Goal: Task Accomplishment & Management: Manage account settings

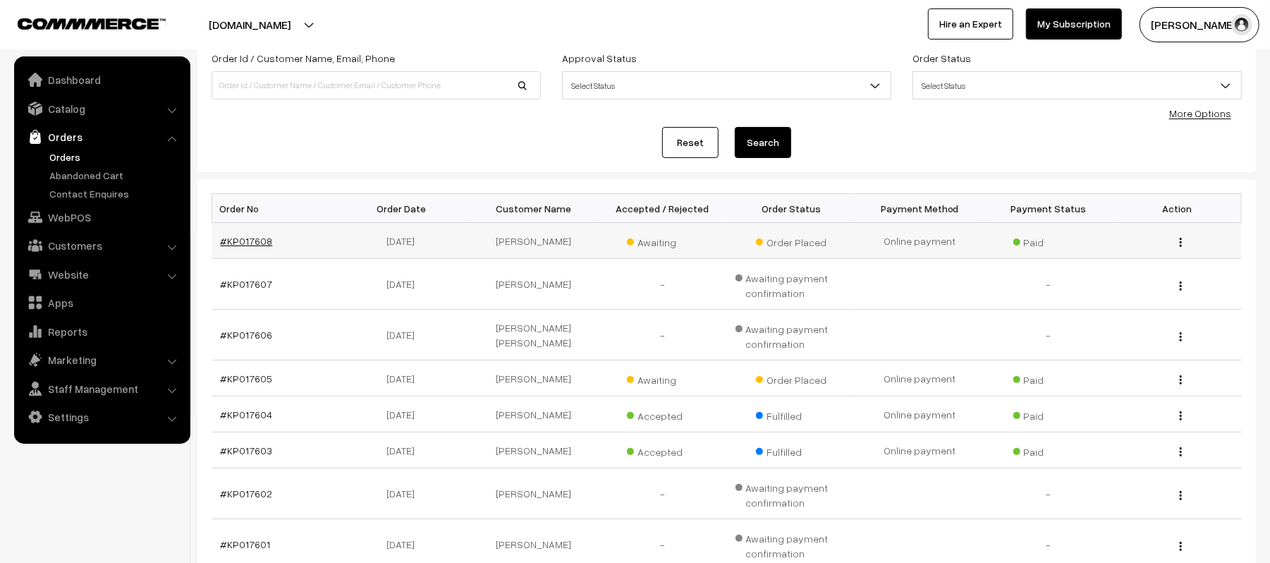
scroll to position [94, 0]
click at [240, 238] on link "#KP017608" at bounding box center [247, 241] width 52 height 12
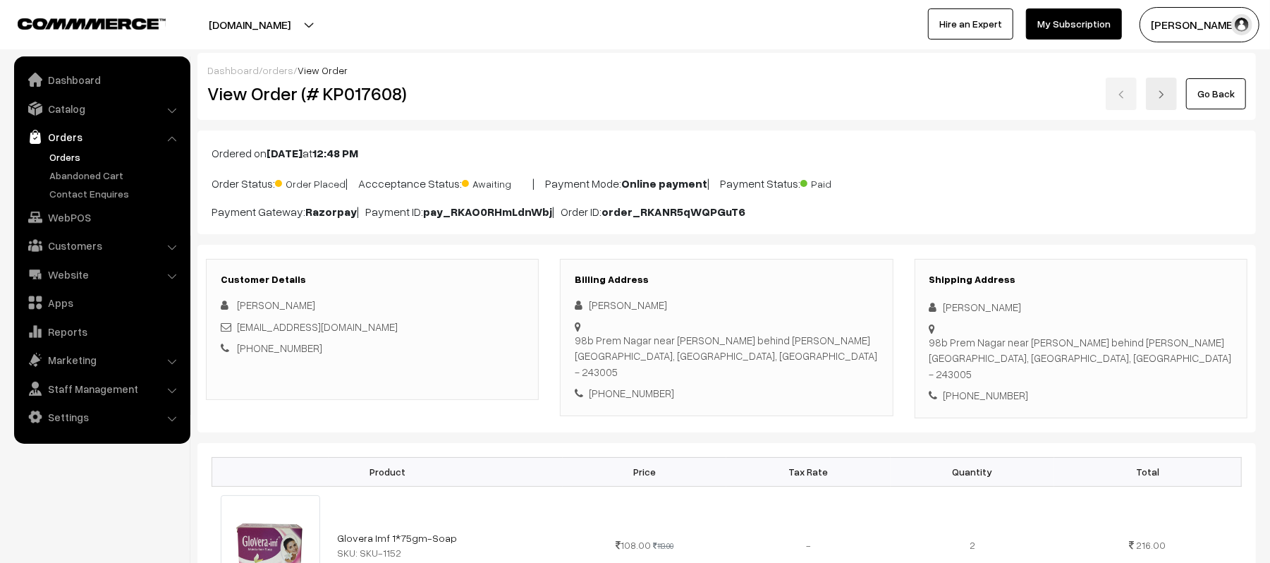
click at [62, 157] on link "Orders" at bounding box center [116, 157] width 140 height 15
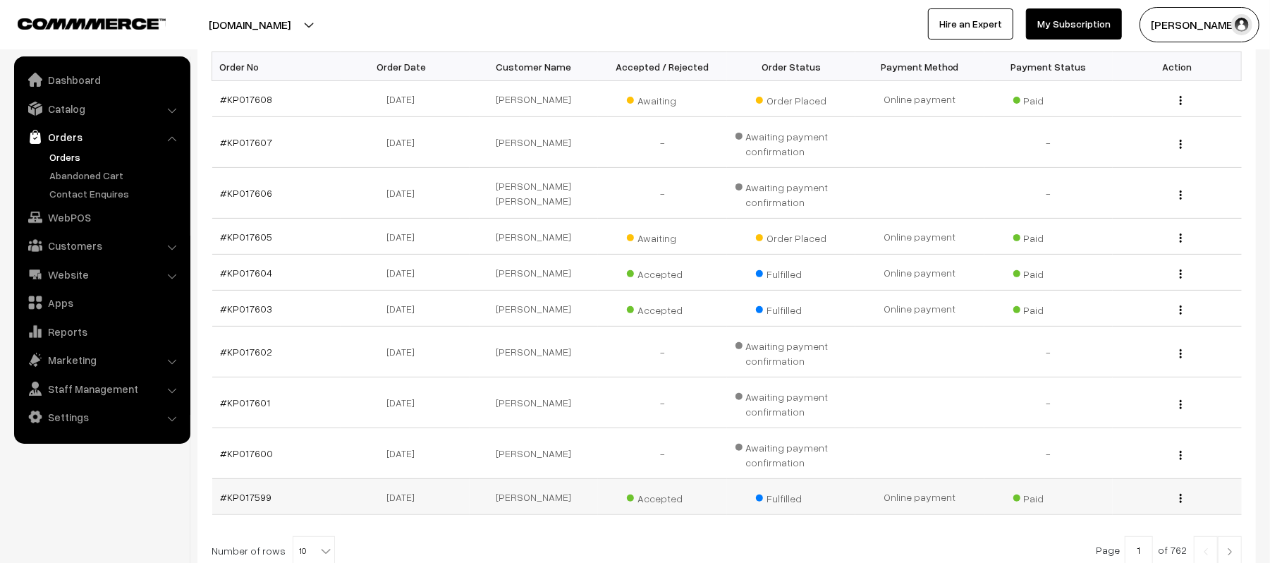
scroll to position [367, 0]
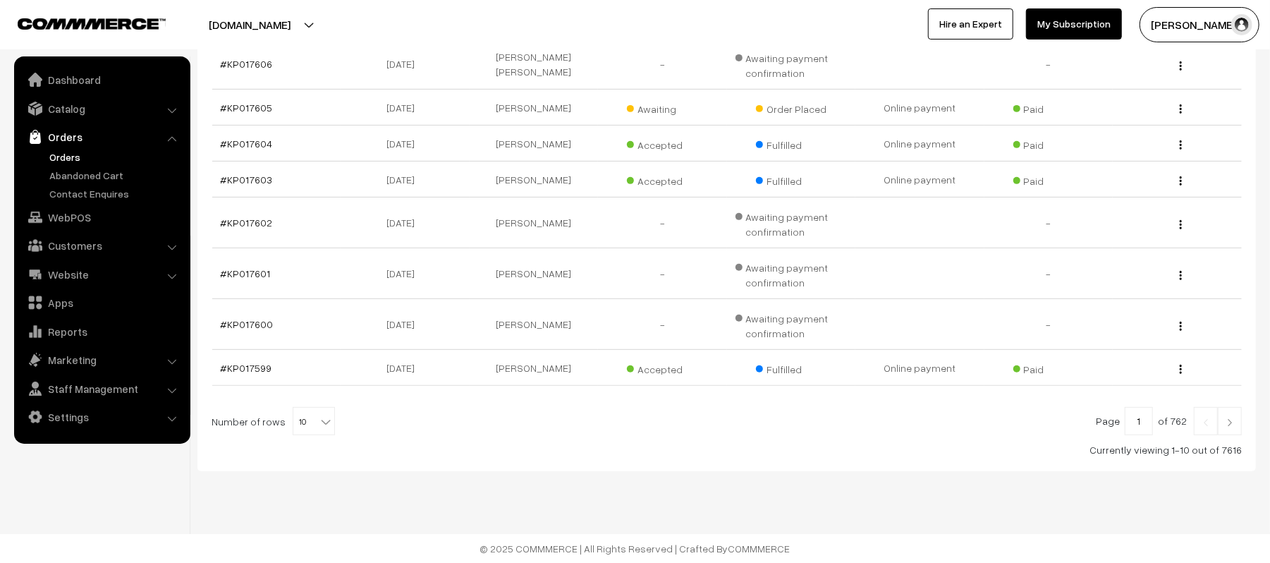
click at [1236, 418] on img at bounding box center [1230, 422] width 13 height 8
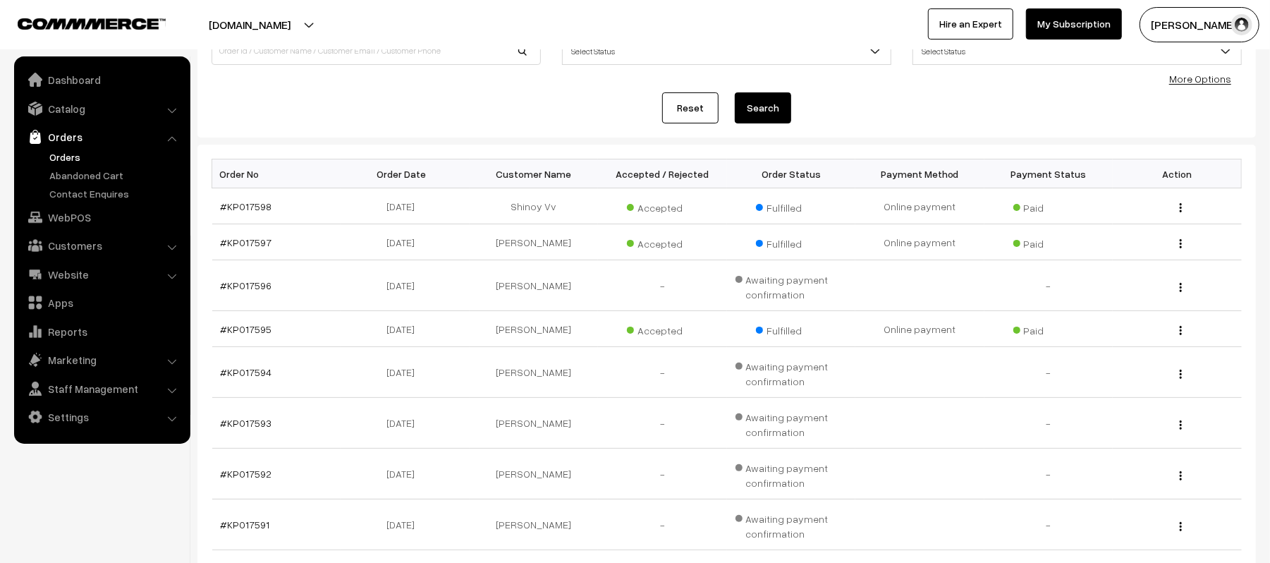
scroll to position [367, 0]
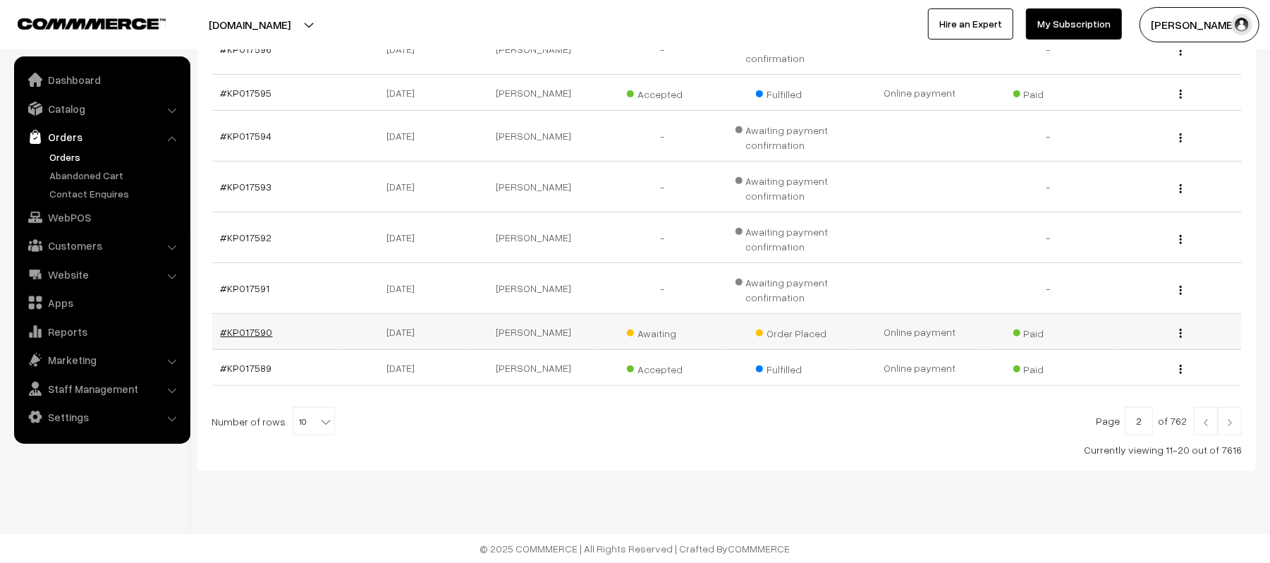
click at [249, 331] on link "#KP017590" at bounding box center [247, 332] width 52 height 12
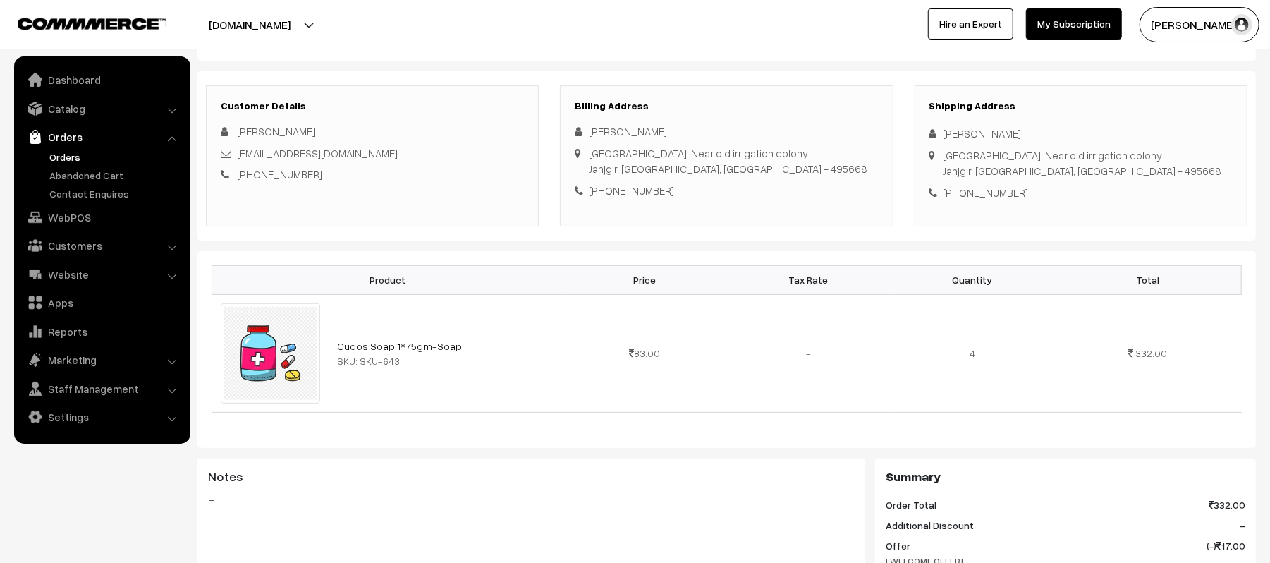
scroll to position [188, 0]
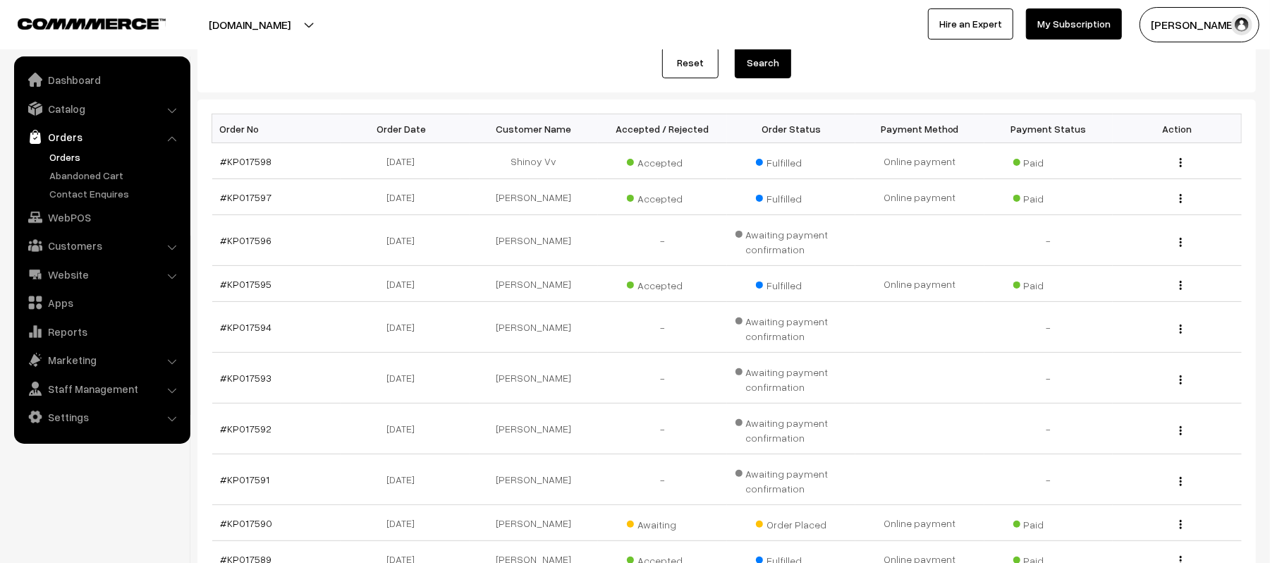
scroll to position [367, 0]
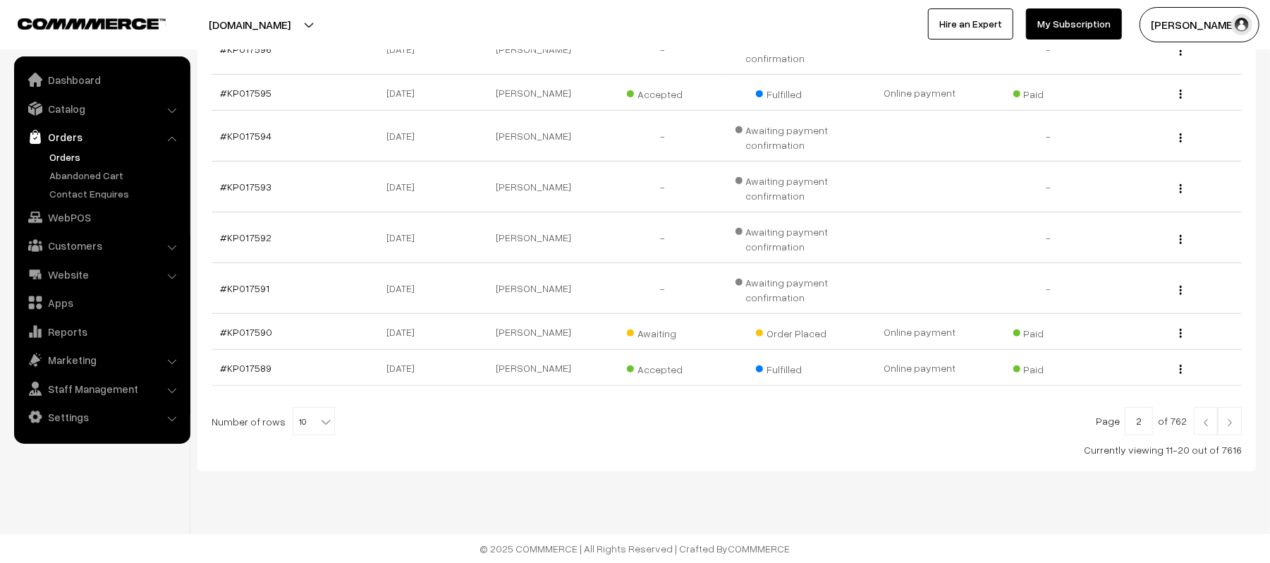
click at [1237, 423] on link at bounding box center [1230, 421] width 24 height 28
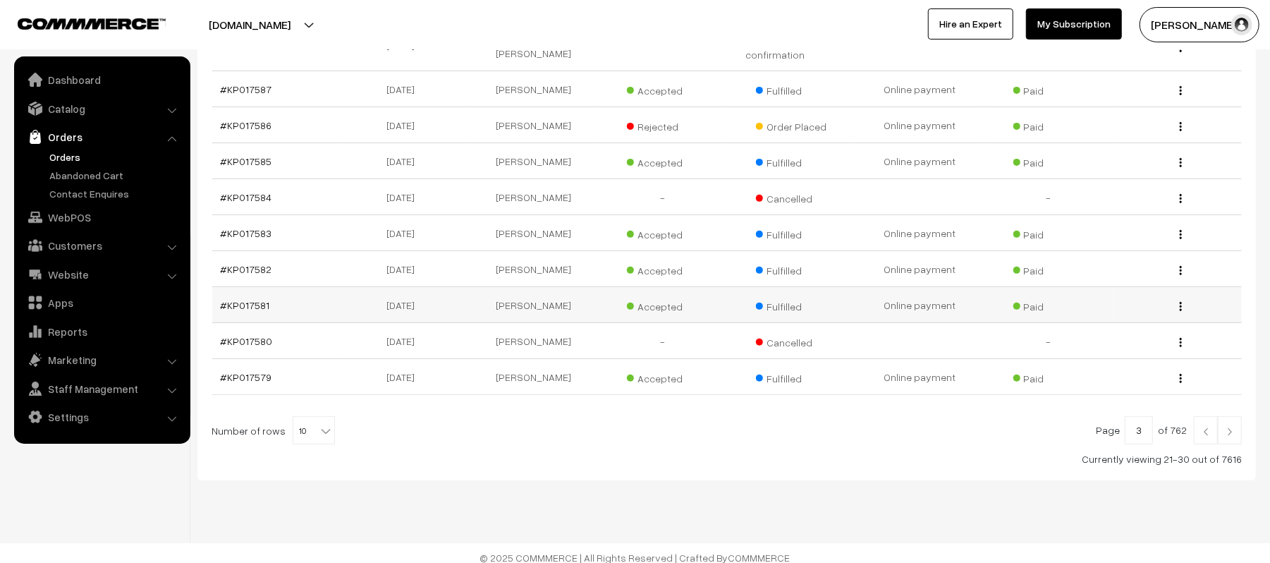
scroll to position [308, 0]
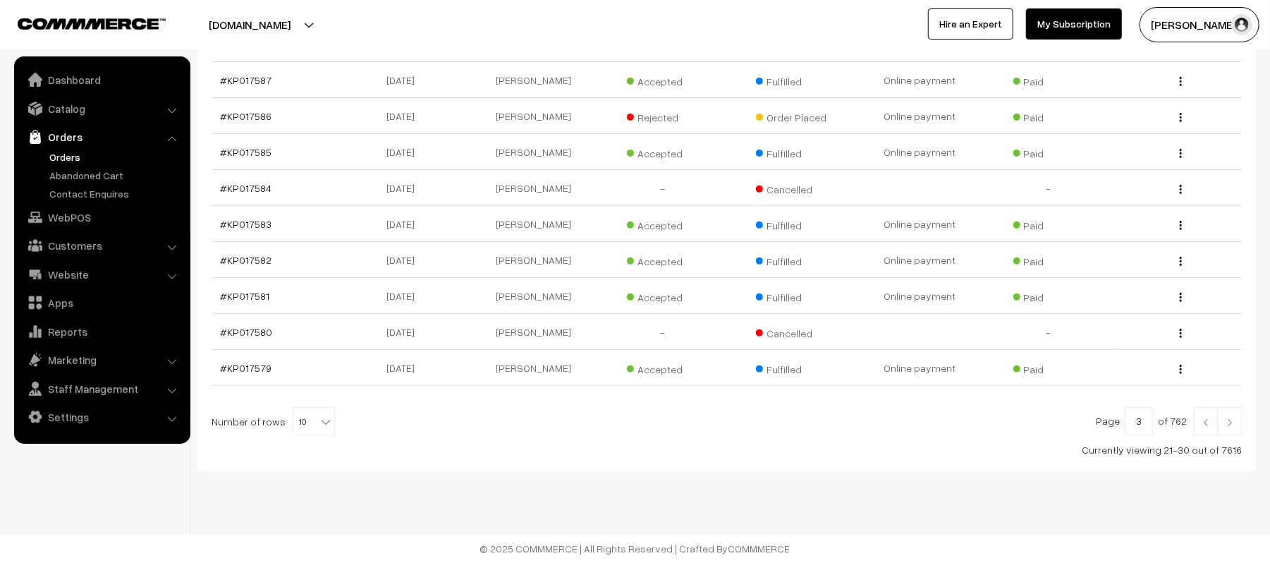
click at [1233, 432] on link at bounding box center [1230, 421] width 24 height 28
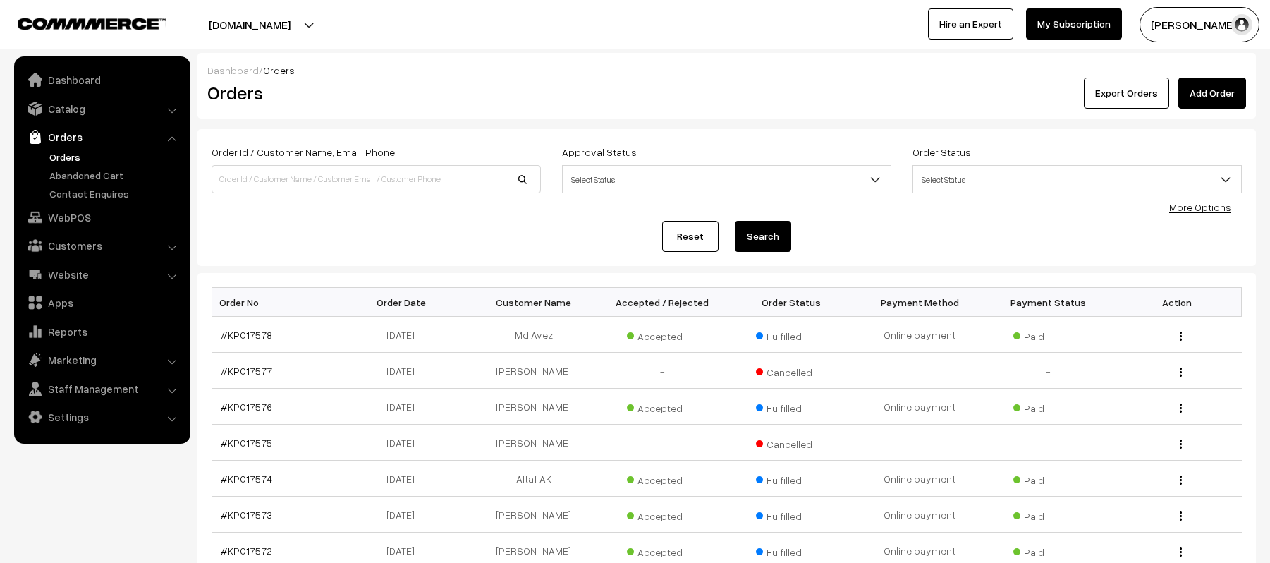
scroll to position [294, 0]
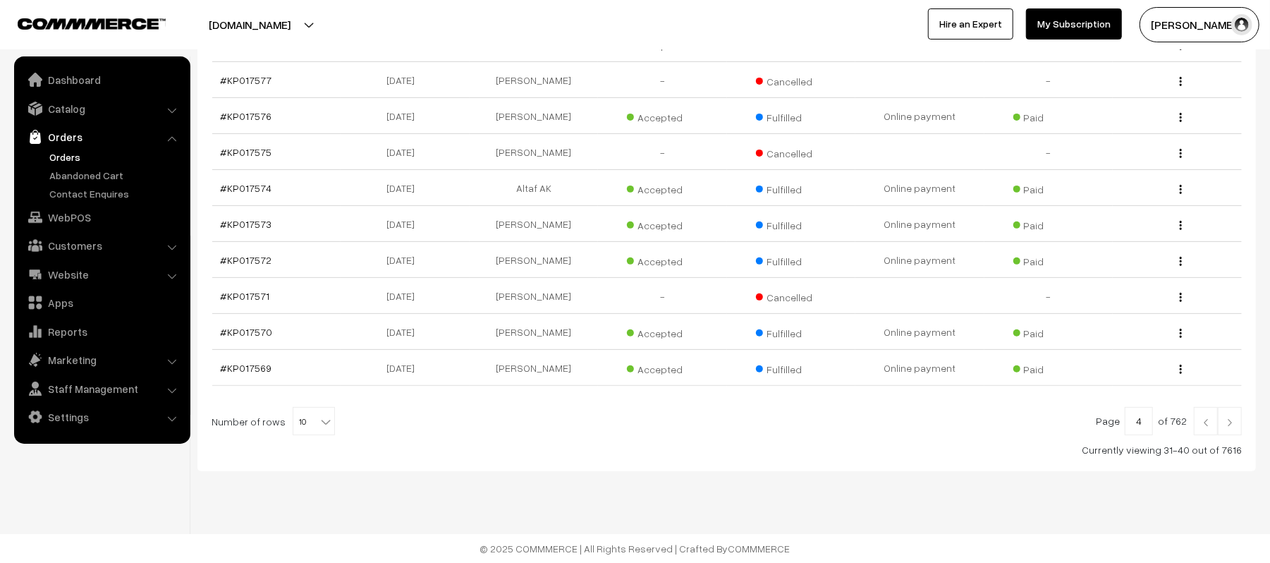
click at [1237, 427] on link at bounding box center [1230, 421] width 24 height 28
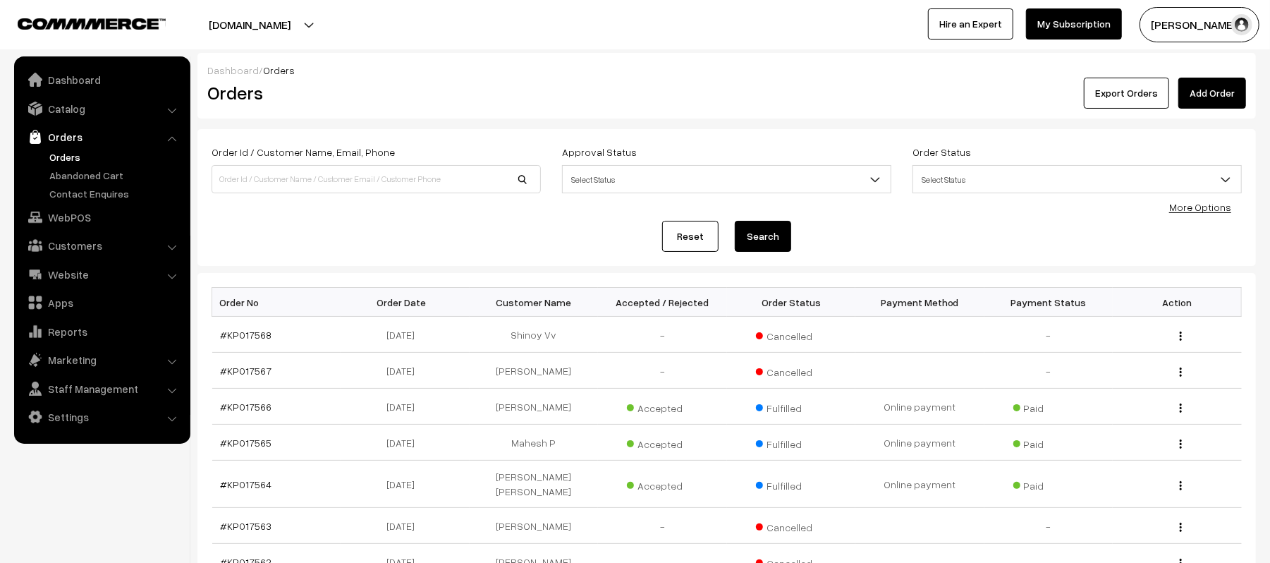
click at [68, 154] on link "Orders" at bounding box center [116, 157] width 140 height 15
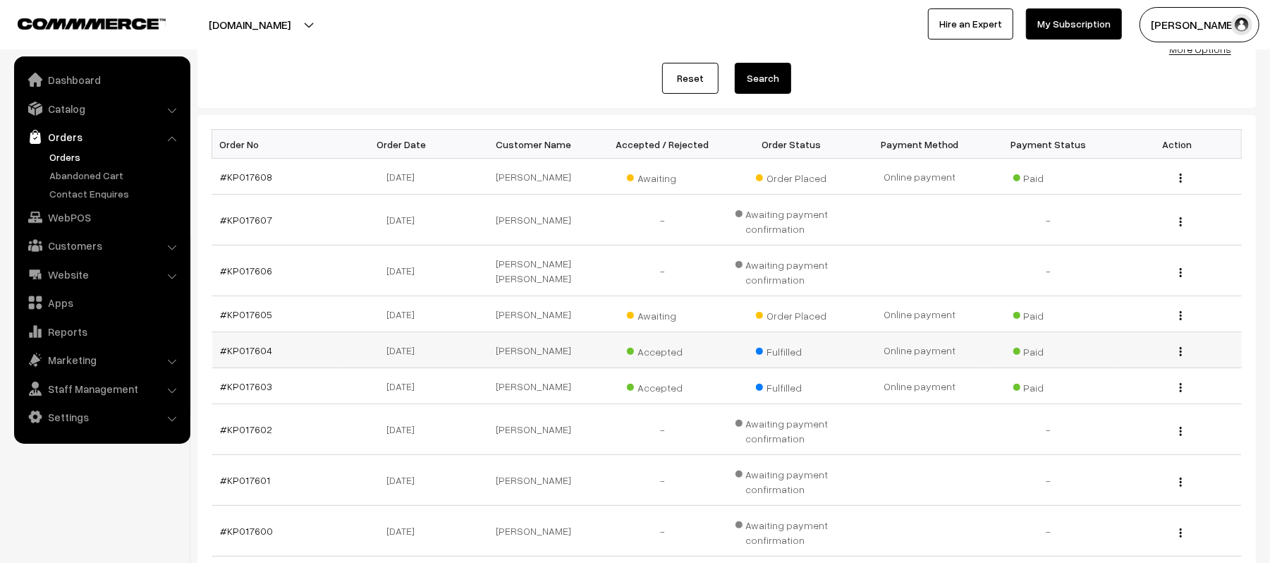
scroll to position [188, 0]
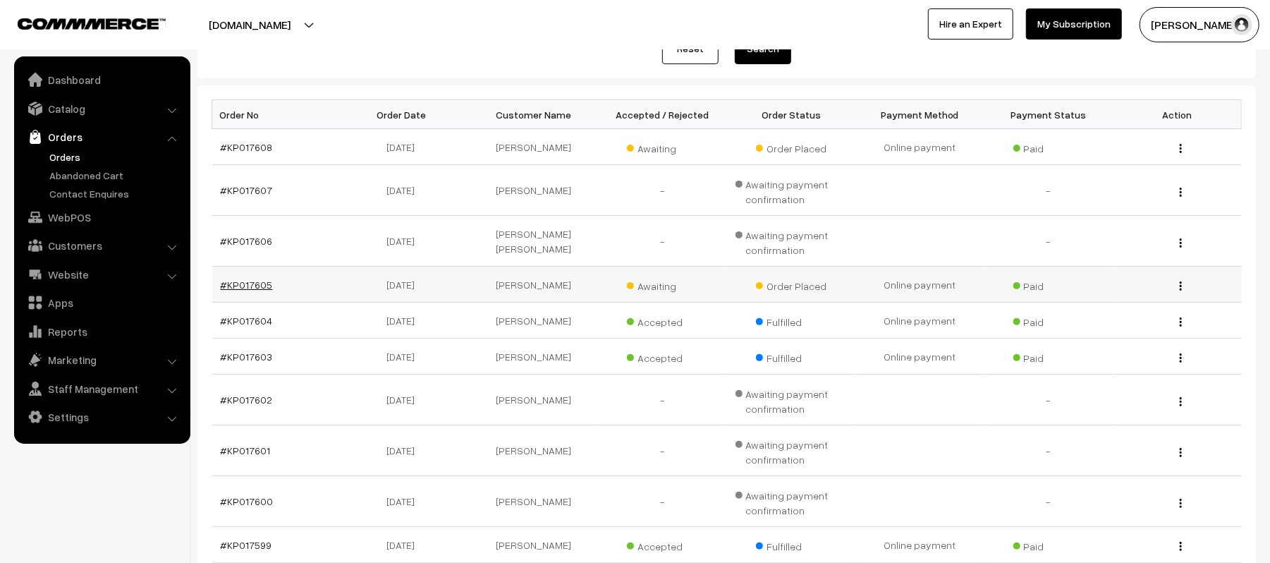
click at [246, 288] on link "#KP017605" at bounding box center [247, 285] width 52 height 12
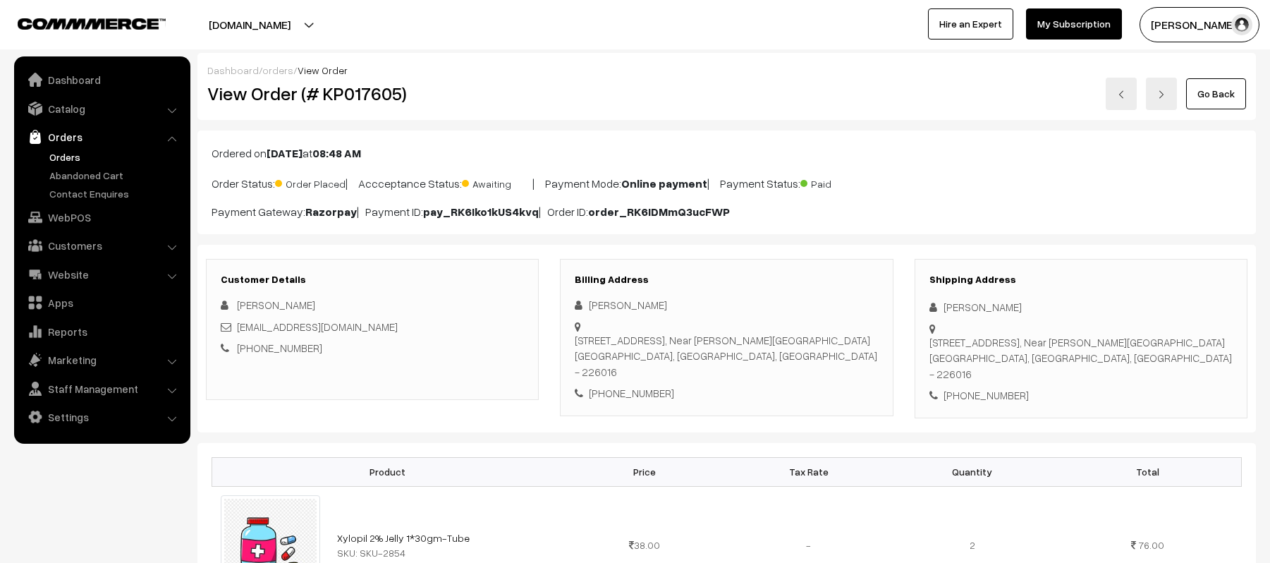
scroll to position [282, 0]
